Goal: Task Accomplishment & Management: Manage account settings

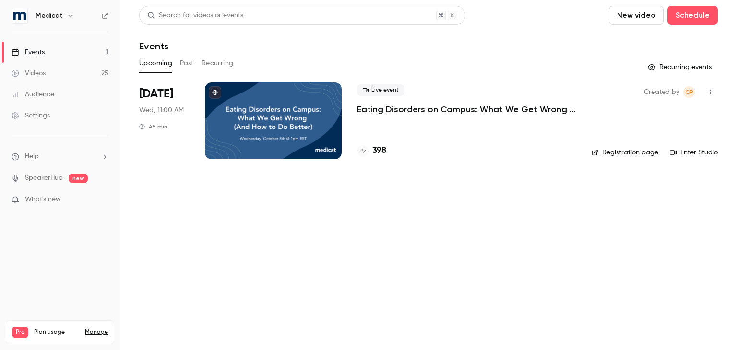
click at [478, 108] on p "Eating Disorders on Campus: What We Get Wrong (And How to Do Better)" at bounding box center [466, 110] width 219 height 12
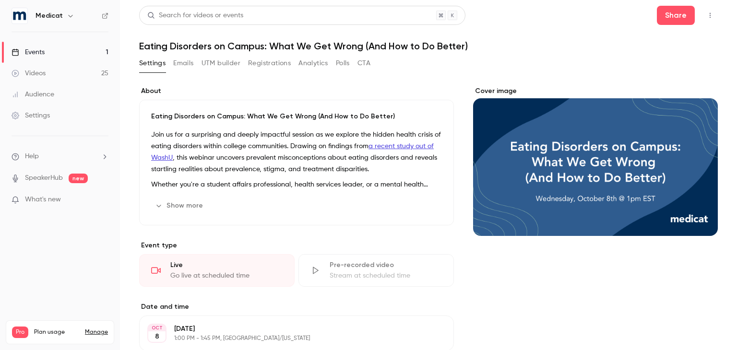
drag, startPoint x: 188, startPoint y: 66, endPoint x: 193, endPoint y: 67, distance: 5.9
click at [188, 67] on button "Emails" at bounding box center [183, 63] width 20 height 15
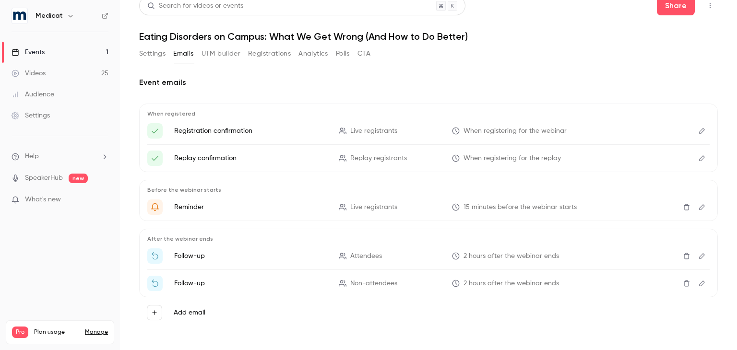
scroll to position [12, 0]
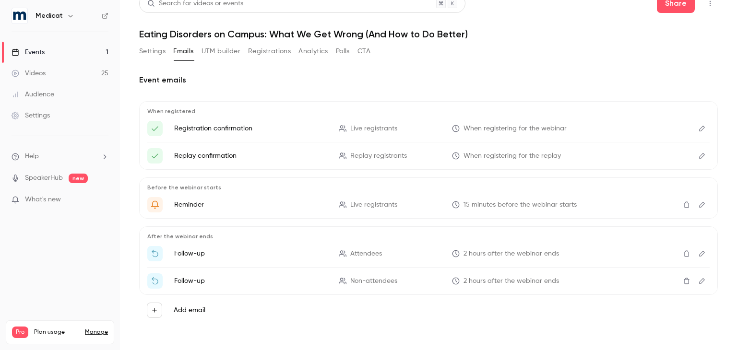
click at [694, 250] on button "Edit" at bounding box center [701, 253] width 15 height 15
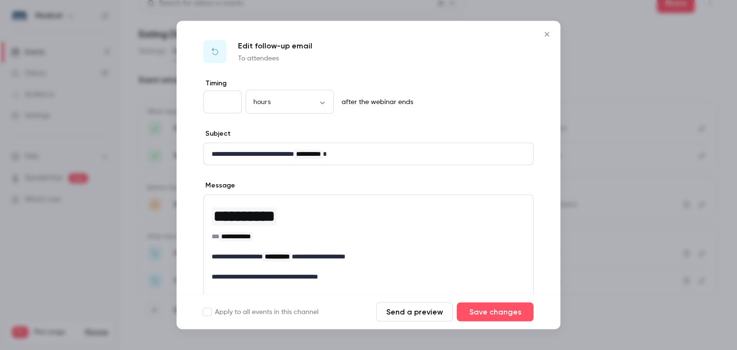
click at [229, 99] on input "*" at bounding box center [222, 102] width 38 height 23
type input "*"
click at [229, 99] on input "*" at bounding box center [222, 102] width 38 height 23
click at [516, 310] on button "Save changes" at bounding box center [495, 312] width 77 height 19
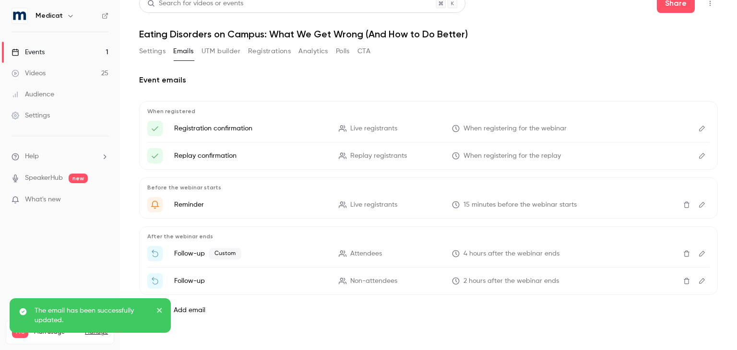
click at [699, 281] on icon "Edit" at bounding box center [702, 281] width 6 height 6
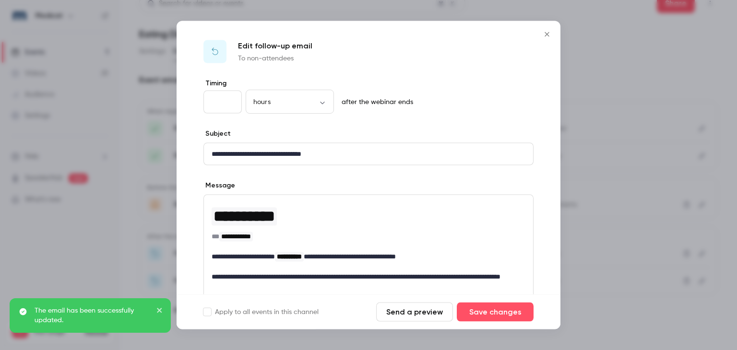
click at [232, 96] on input "*" at bounding box center [222, 102] width 38 height 23
click at [232, 97] on input "*" at bounding box center [222, 102] width 38 height 23
click at [230, 99] on input "*" at bounding box center [222, 102] width 38 height 23
type input "*"
click at [230, 99] on input "*" at bounding box center [222, 102] width 38 height 23
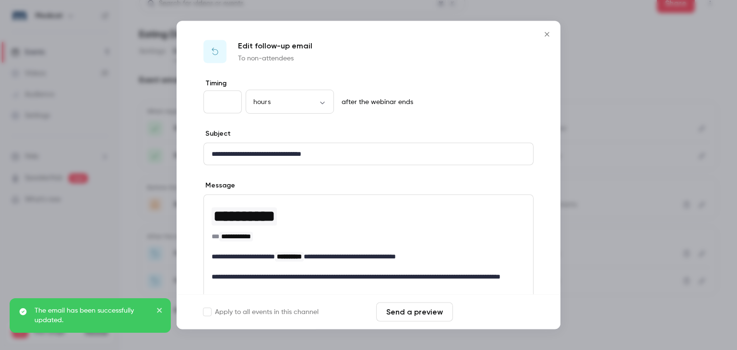
click at [507, 315] on button "Save changes" at bounding box center [495, 312] width 77 height 19
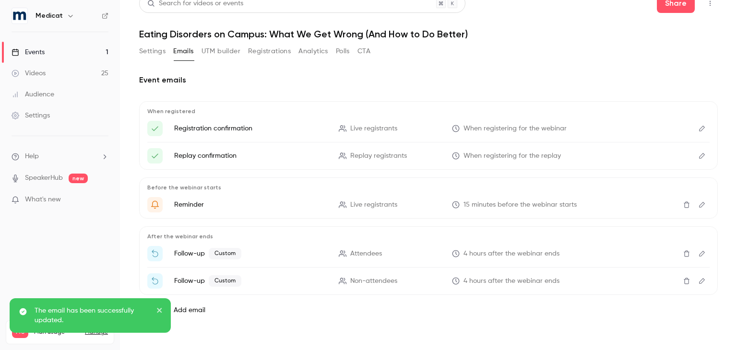
scroll to position [0, 0]
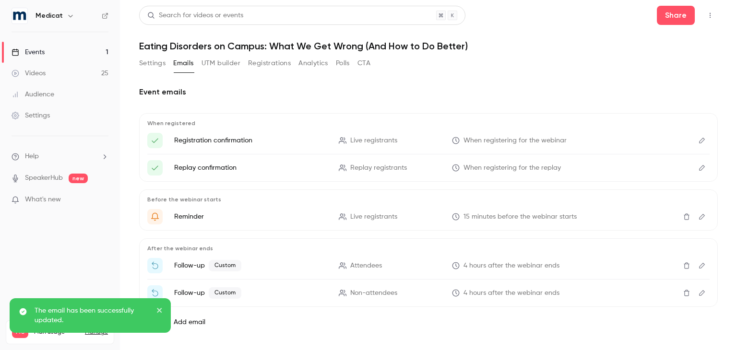
click at [521, 66] on div "Settings Emails UTM builder Registrations Analytics Polls CTA" at bounding box center [428, 65] width 578 height 19
